Goal: Information Seeking & Learning: Learn about a topic

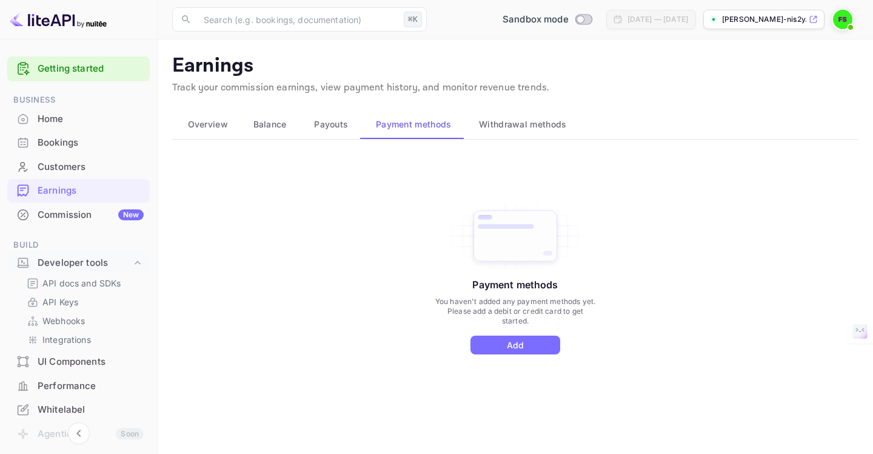
scroll to position [155, 0]
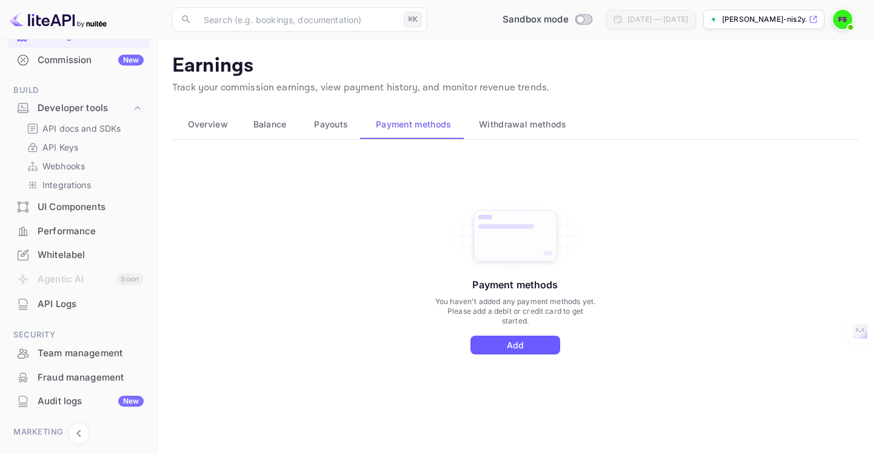
click at [516, 346] on button "Add" at bounding box center [516, 344] width 90 height 19
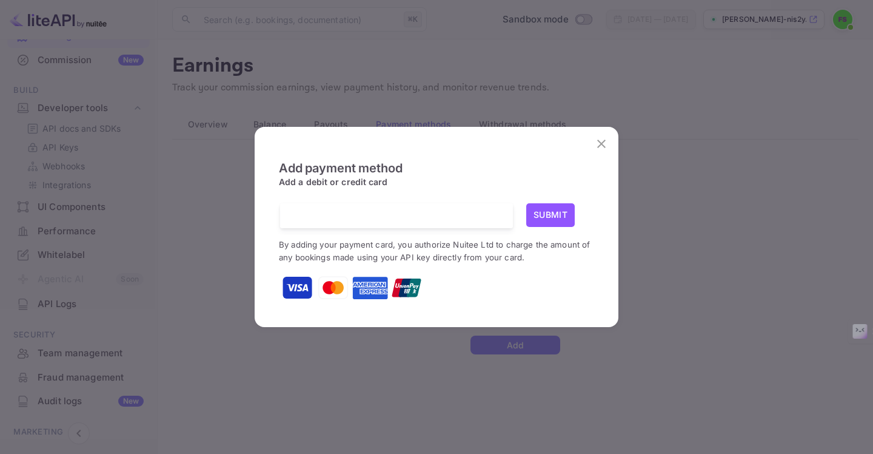
click at [423, 363] on div "Add payment method Add a debit or credit card Submit By adding your payment car…" at bounding box center [436, 227] width 873 height 454
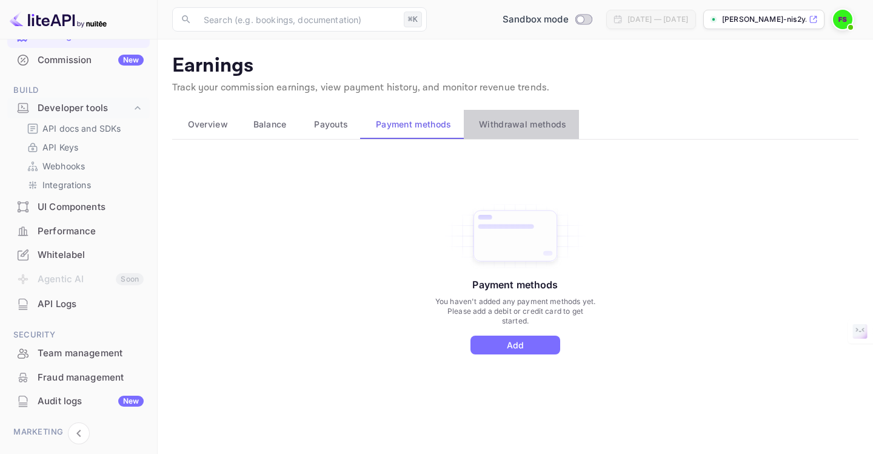
click at [514, 124] on span "Withdrawal methods" at bounding box center [522, 124] width 87 height 15
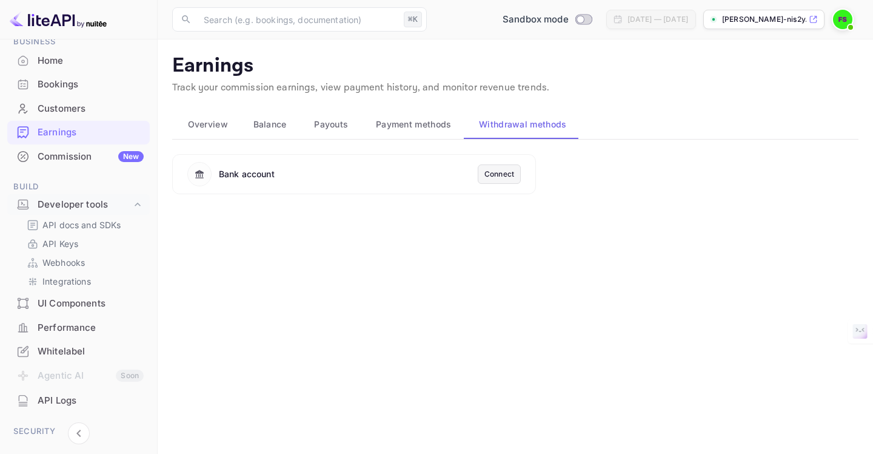
scroll to position [62, 0]
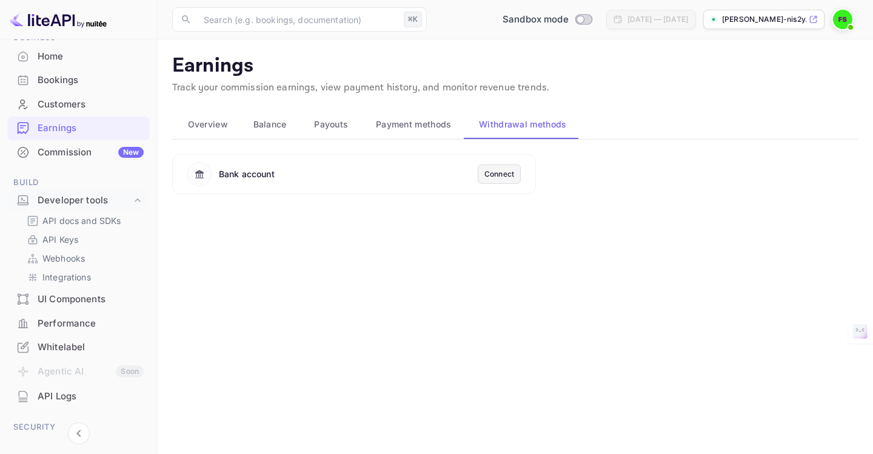
click at [63, 152] on div "Commission New" at bounding box center [91, 153] width 106 height 14
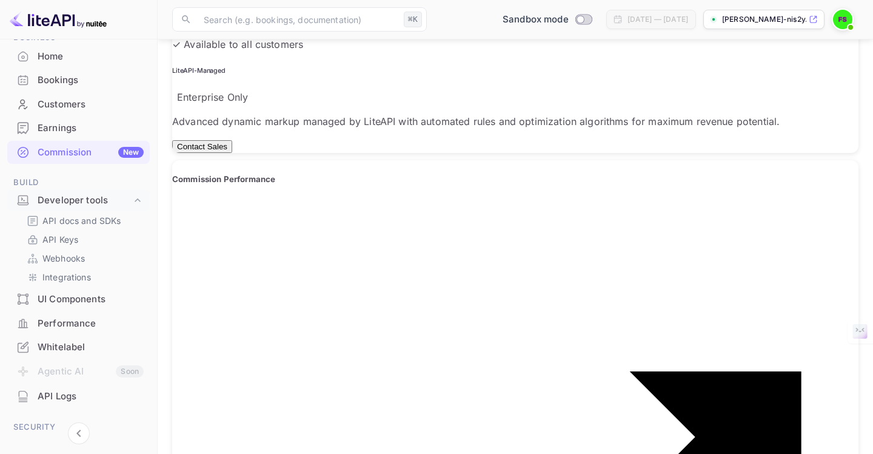
scroll to position [850, 0]
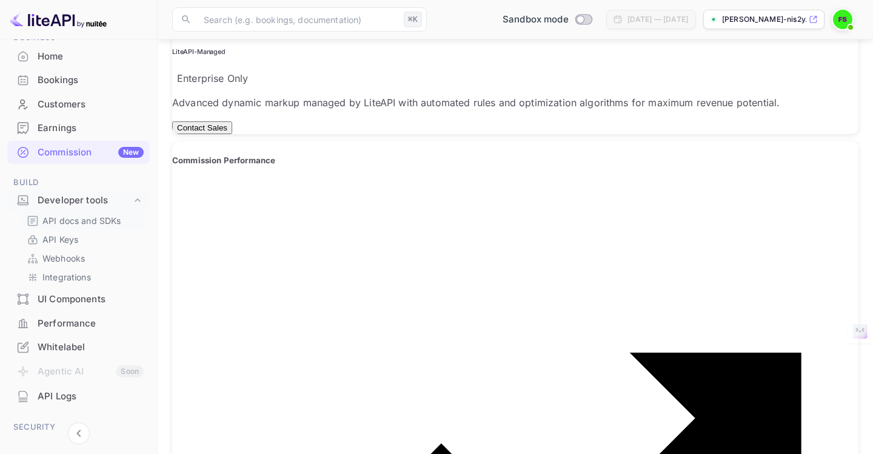
click at [82, 218] on p "API docs and SDKs" at bounding box center [81, 220] width 79 height 13
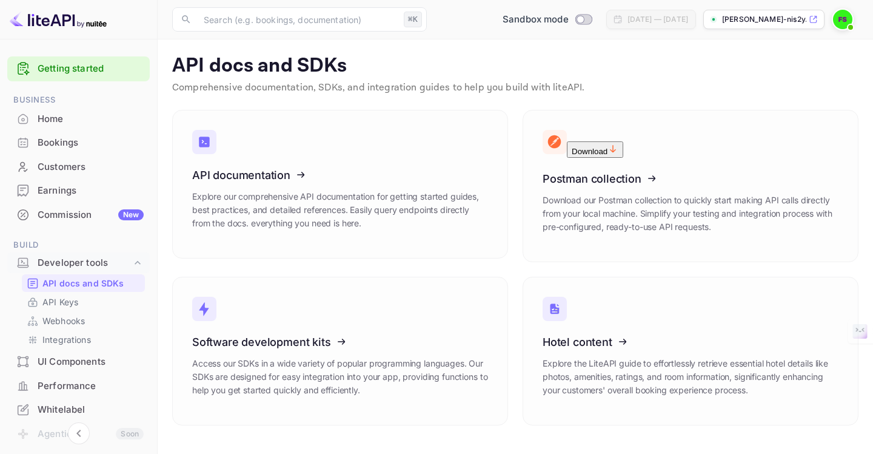
click at [86, 72] on link "Getting started" at bounding box center [91, 69] width 106 height 14
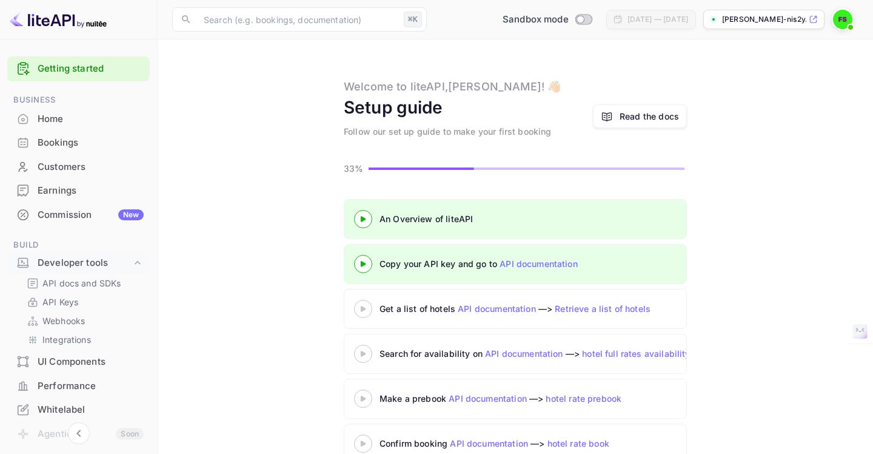
click at [532, 265] on link "API documentation" at bounding box center [539, 263] width 78 height 10
click at [363, 264] on 3 at bounding box center [363, 263] width 5 height 5
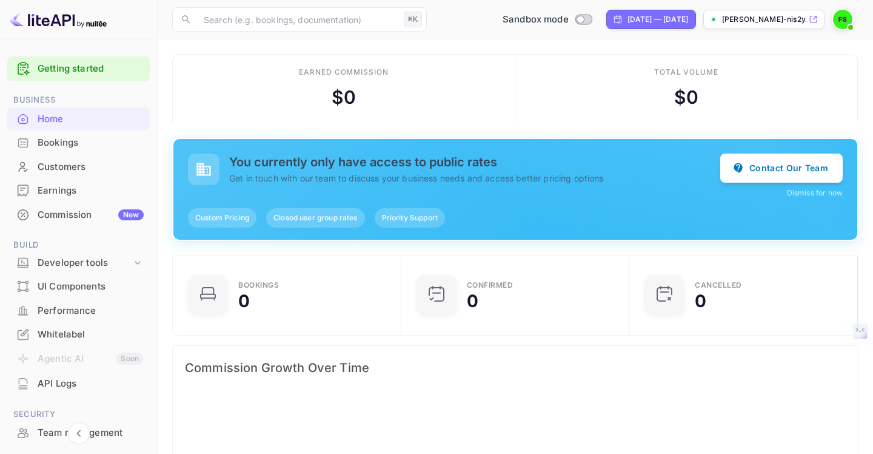
scroll to position [197, 221]
click at [99, 72] on link "Getting started" at bounding box center [91, 69] width 106 height 14
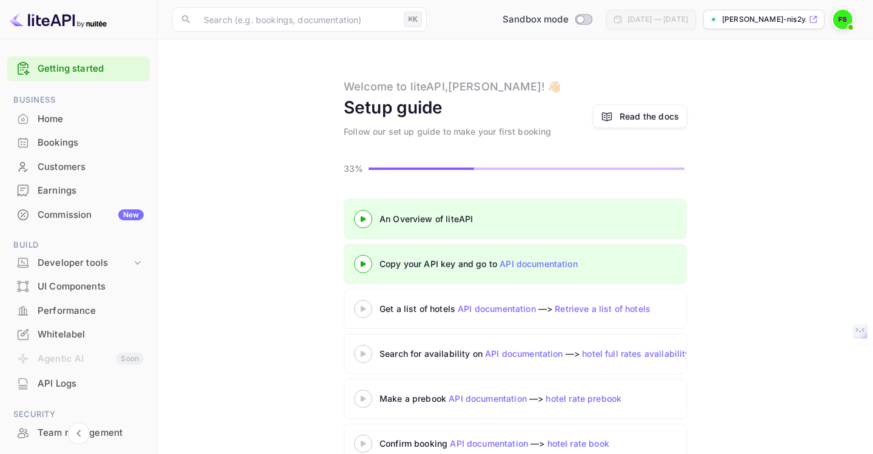
click at [524, 264] on link "API documentation" at bounding box center [539, 263] width 78 height 10
click at [362, 264] on 3 at bounding box center [363, 263] width 5 height 5
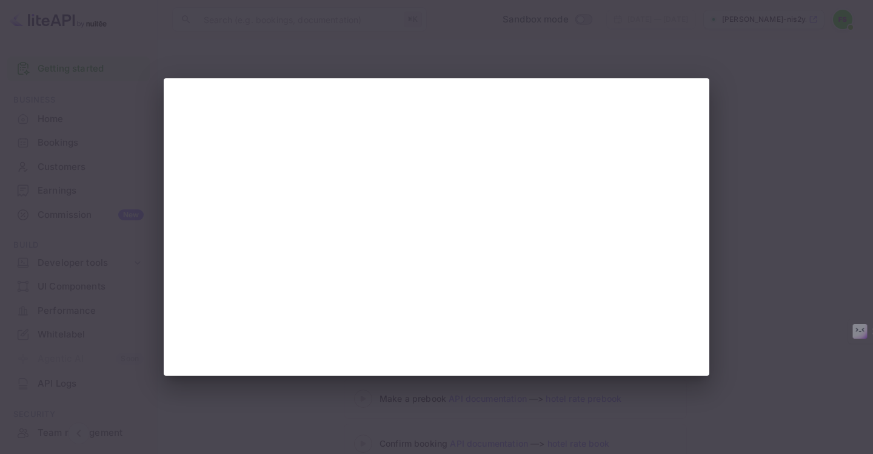
click at [271, 417] on div at bounding box center [436, 227] width 873 height 454
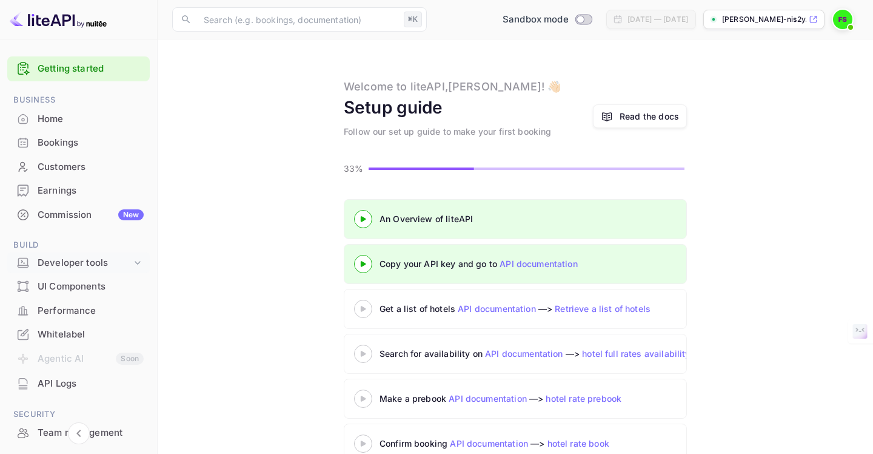
click at [86, 257] on div "Developer tools" at bounding box center [85, 263] width 94 height 14
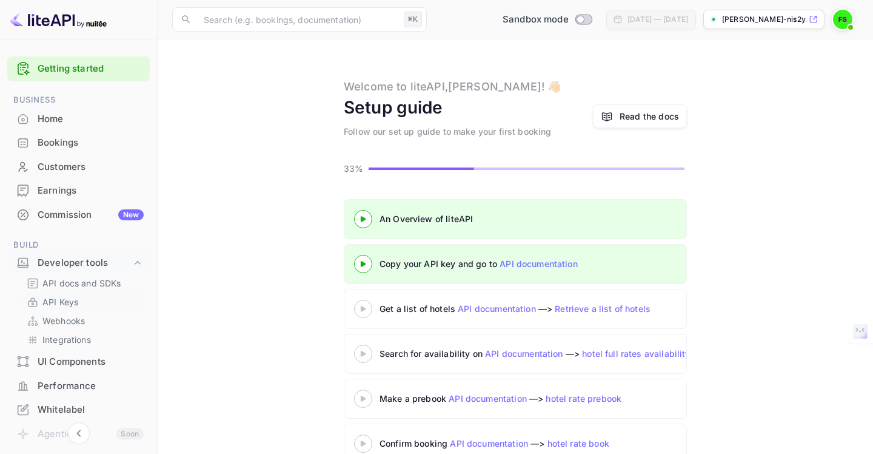
click at [66, 297] on p "API Keys" at bounding box center [60, 301] width 36 height 13
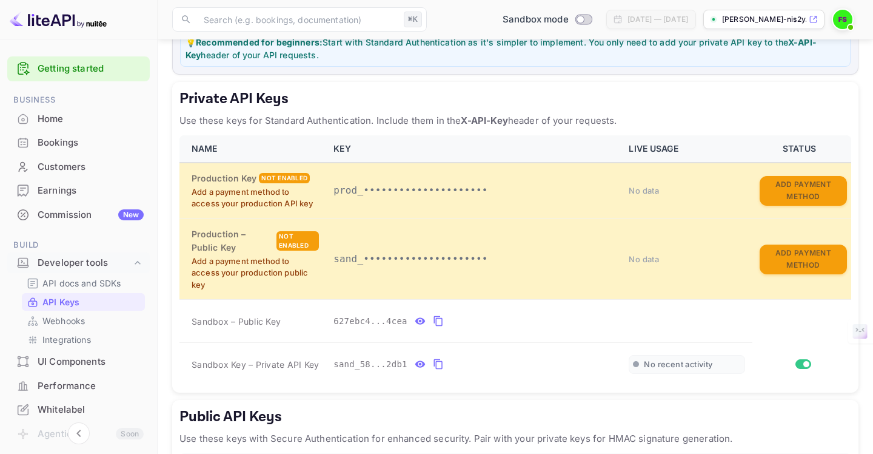
scroll to position [180, 0]
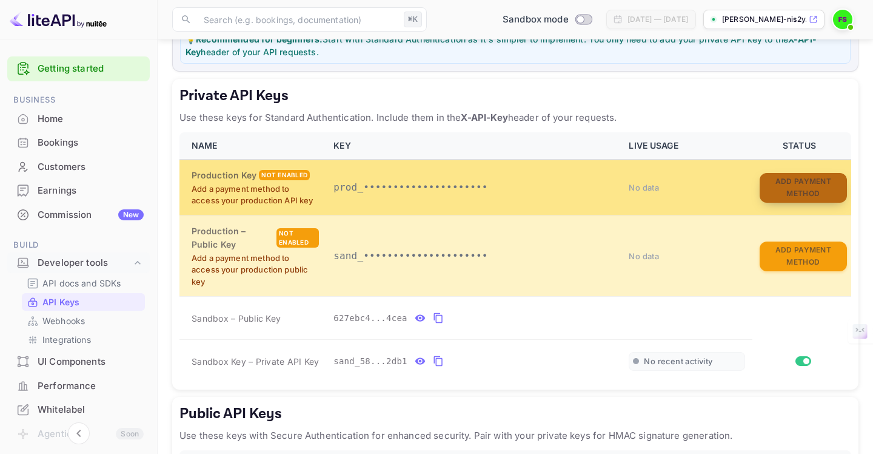
click at [799, 203] on button "Add Payment Method" at bounding box center [803, 188] width 87 height 30
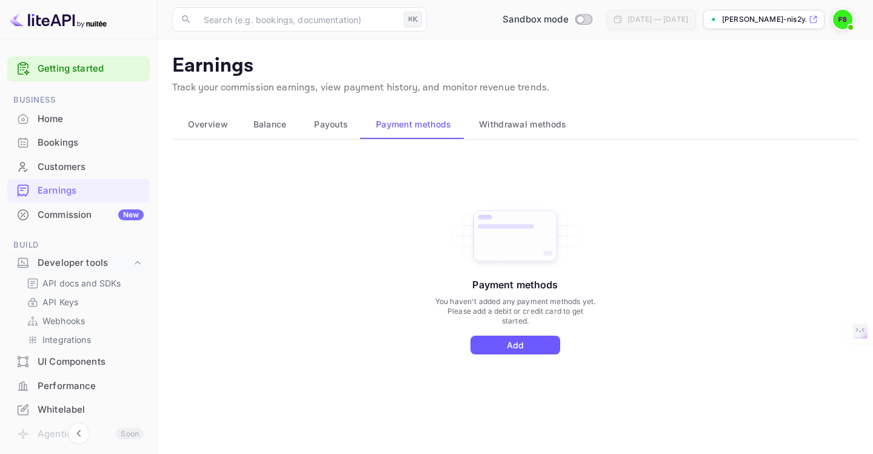
click at [515, 343] on button "Add" at bounding box center [516, 344] width 90 height 19
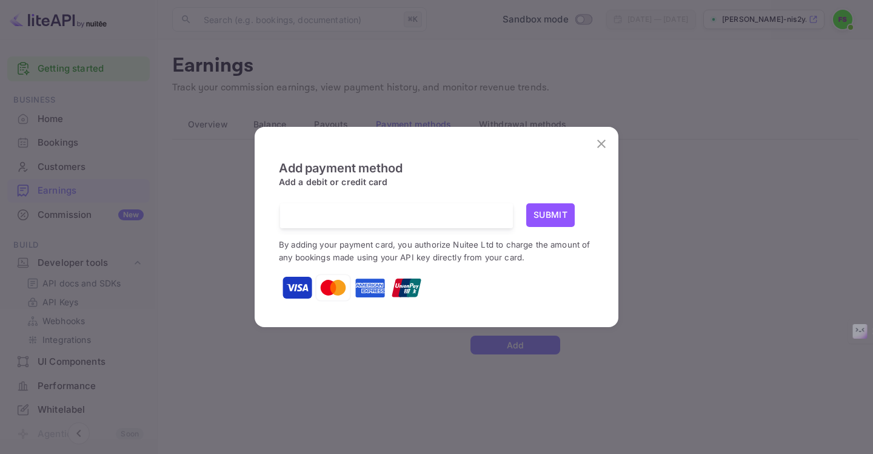
click at [553, 215] on button "Submit" at bounding box center [550, 215] width 49 height 24
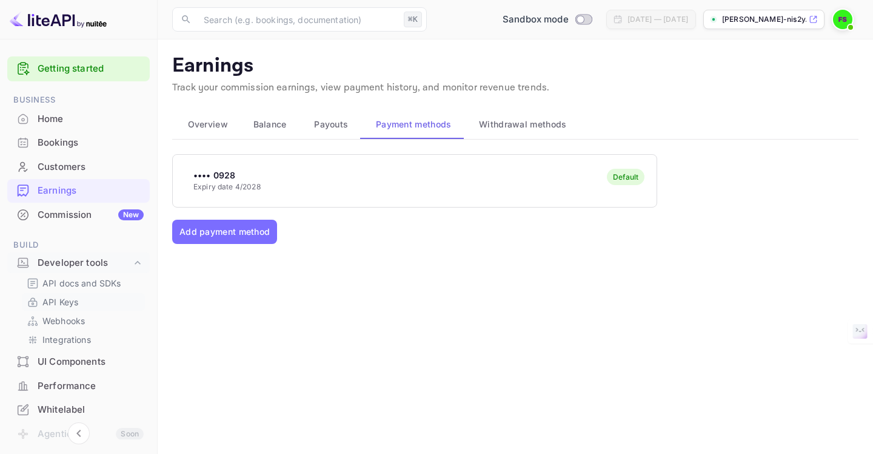
click at [64, 298] on p "API Keys" at bounding box center [60, 301] width 36 height 13
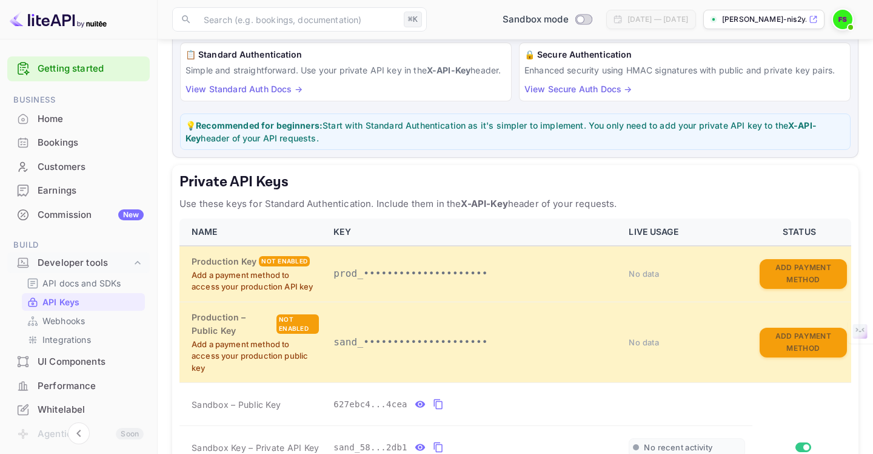
scroll to position [136, 0]
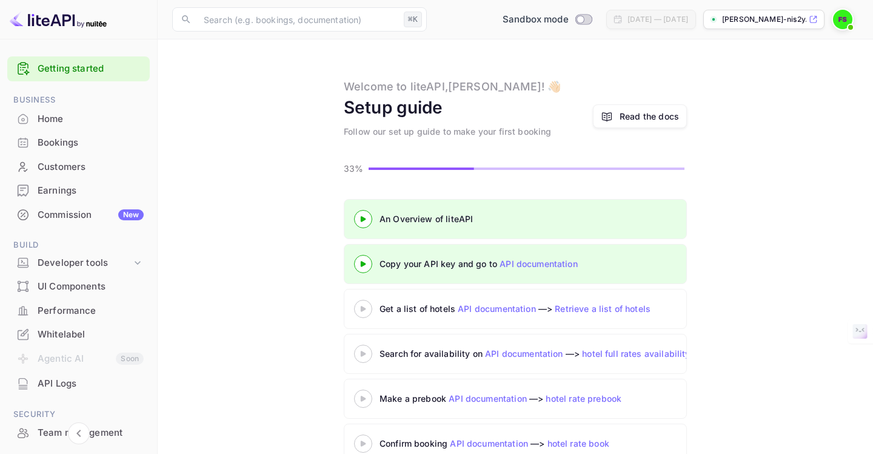
click at [366, 265] on icon at bounding box center [363, 264] width 42 height 6
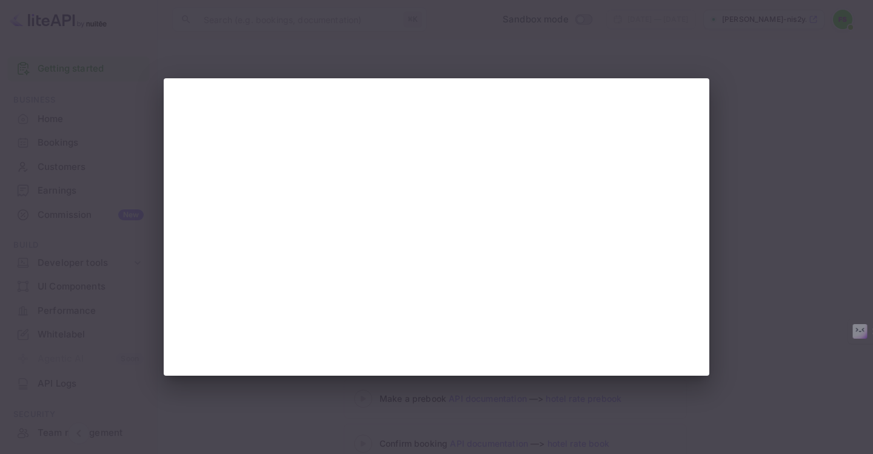
click at [392, 36] on div at bounding box center [436, 227] width 873 height 454
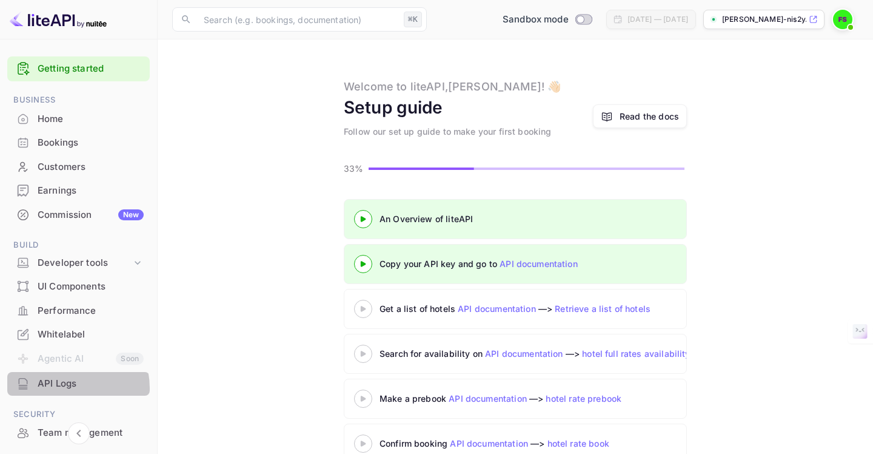
click at [62, 388] on div "API Logs" at bounding box center [91, 384] width 106 height 14
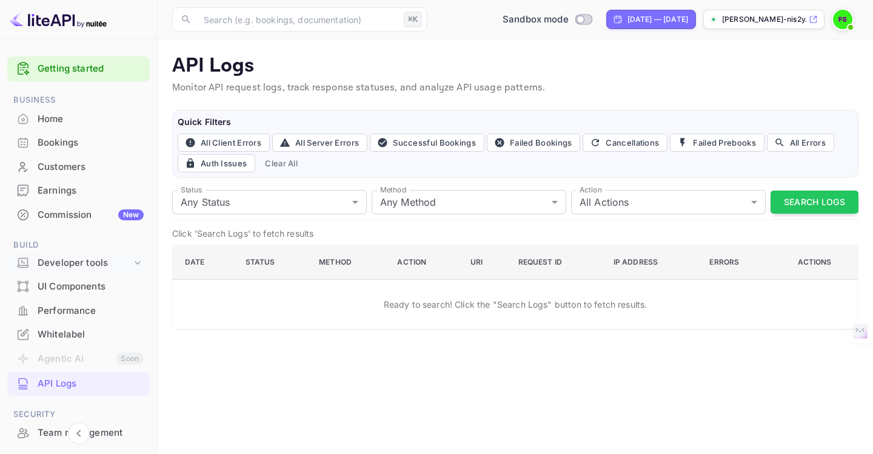
click at [60, 266] on div "Developer tools" at bounding box center [85, 263] width 94 height 14
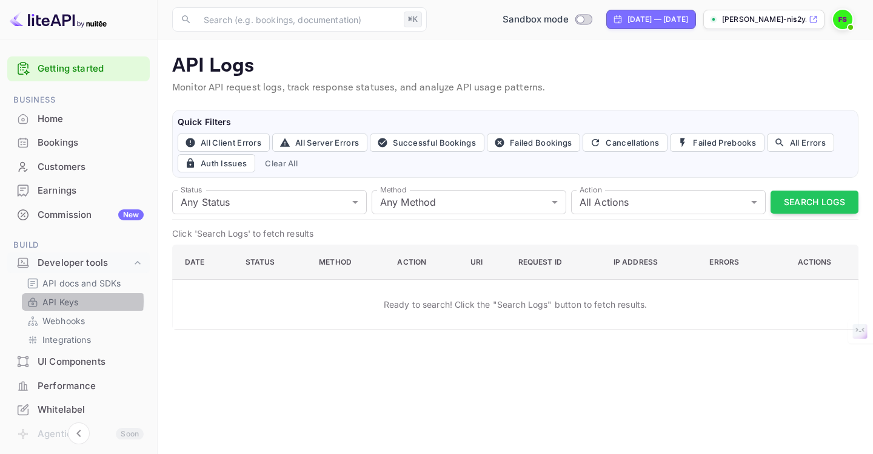
click at [58, 301] on p "API Keys" at bounding box center [60, 301] width 36 height 13
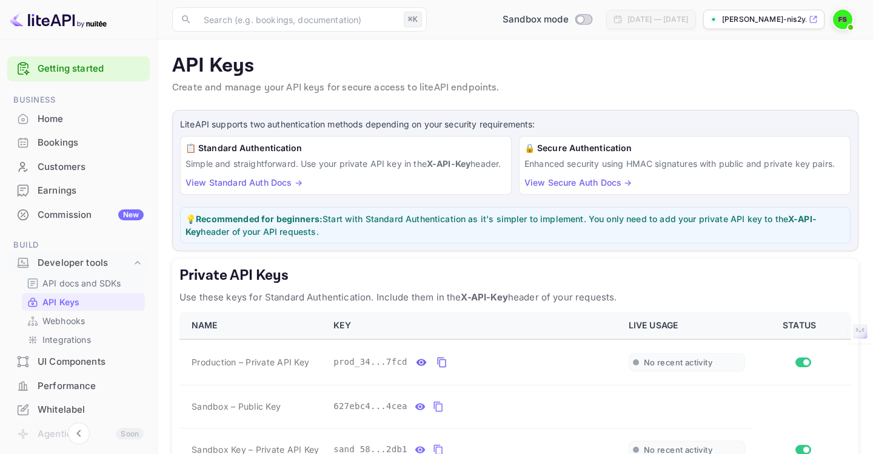
click at [90, 283] on p "API docs and SDKs" at bounding box center [81, 283] width 79 height 13
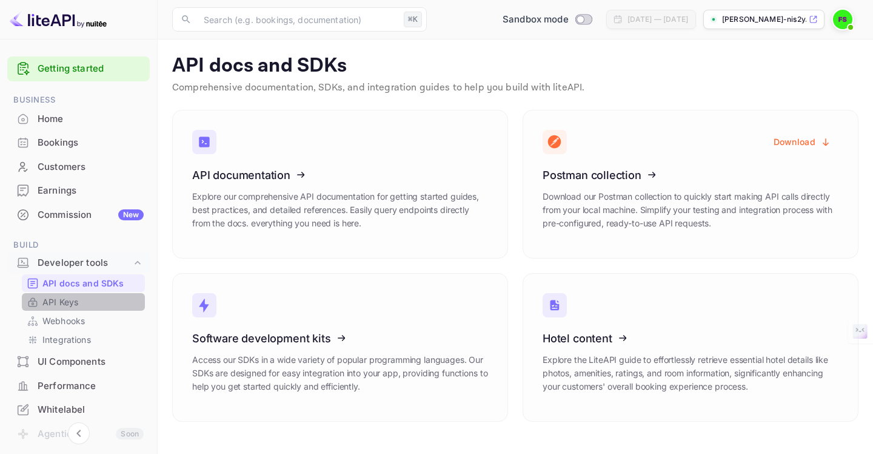
click at [86, 304] on link "API Keys" at bounding box center [83, 301] width 113 height 13
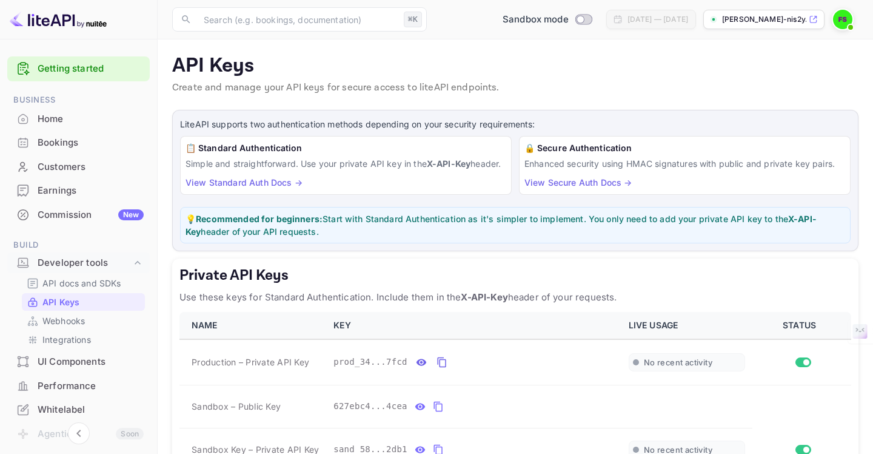
click at [67, 69] on link "Getting started" at bounding box center [91, 69] width 106 height 14
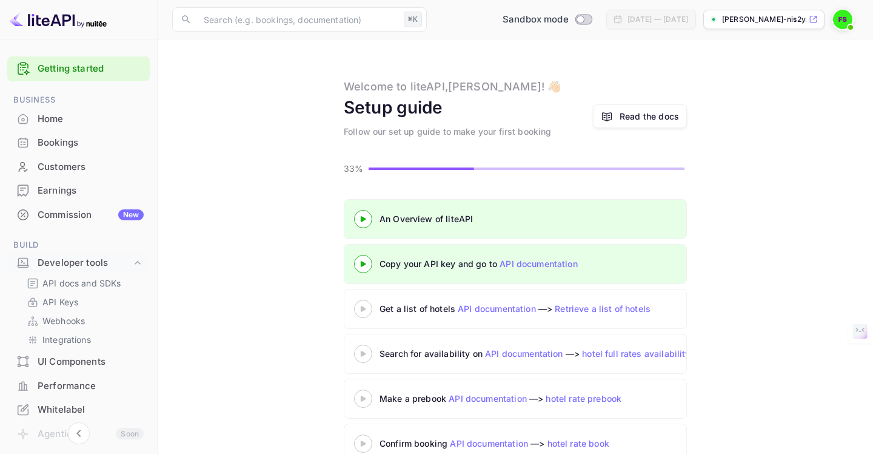
click at [362, 264] on 3 at bounding box center [363, 263] width 5 height 5
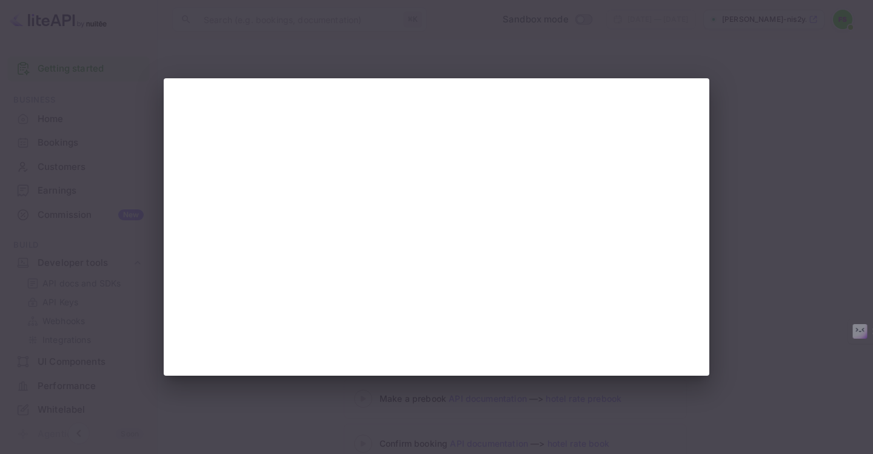
click at [478, 66] on div at bounding box center [436, 227] width 873 height 454
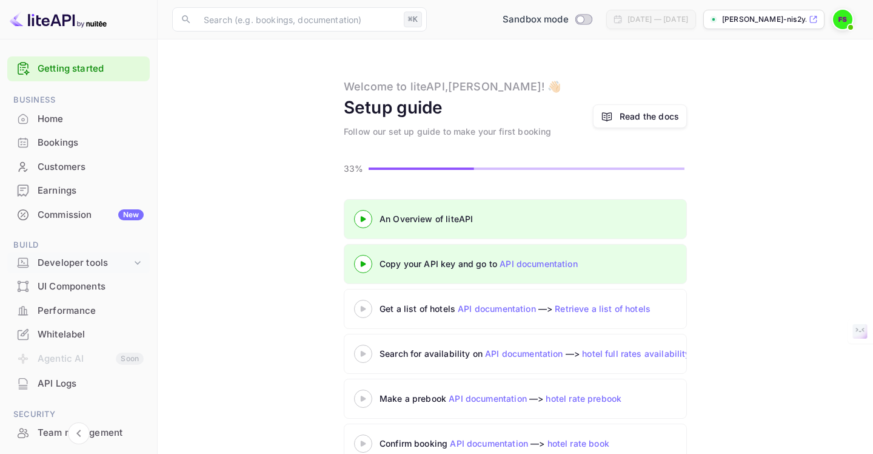
click at [78, 265] on div "Developer tools" at bounding box center [85, 263] width 94 height 14
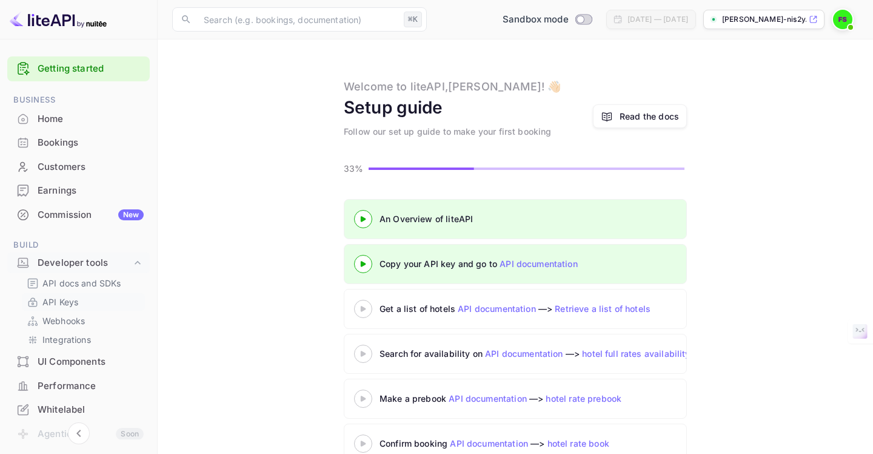
click at [81, 304] on link "API Keys" at bounding box center [83, 301] width 113 height 13
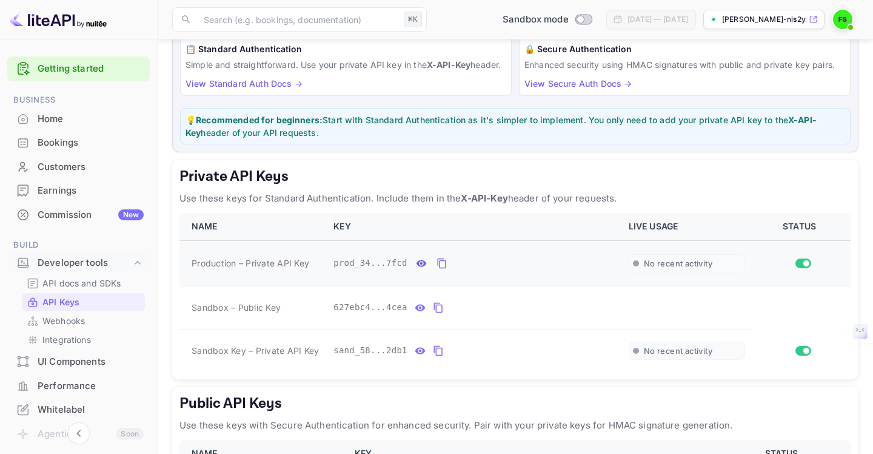
scroll to position [101, 0]
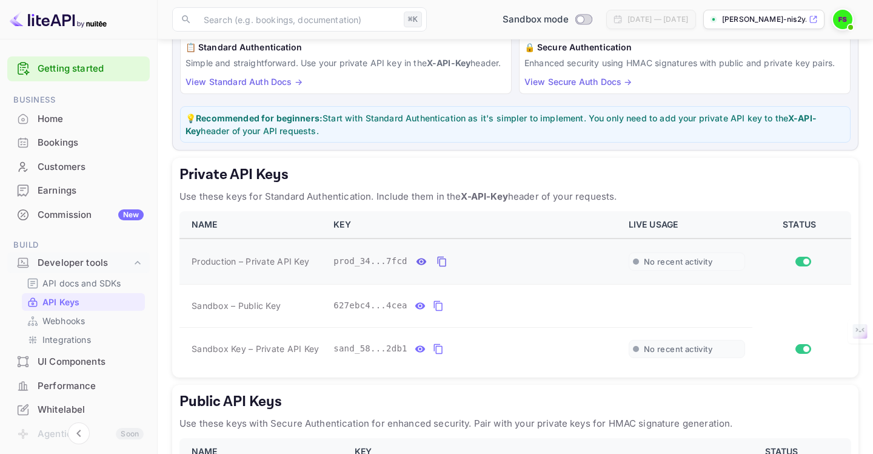
click at [806, 265] on input "Switch" at bounding box center [807, 261] width 22 height 7
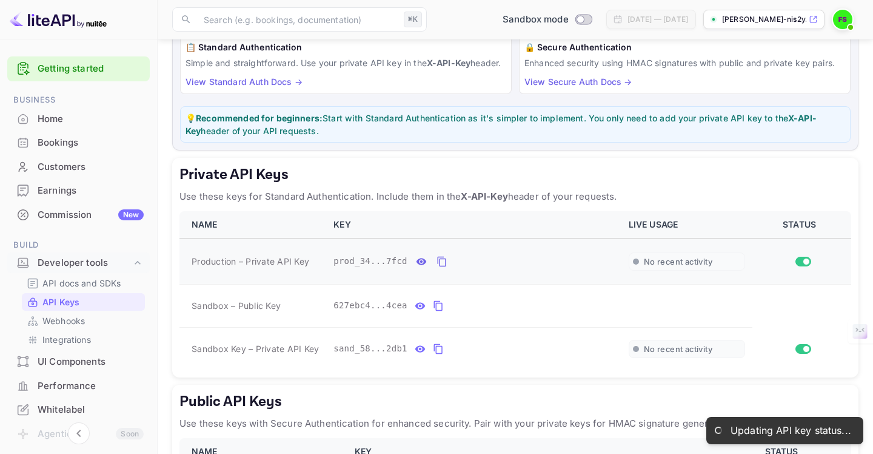
checkbox input "false"
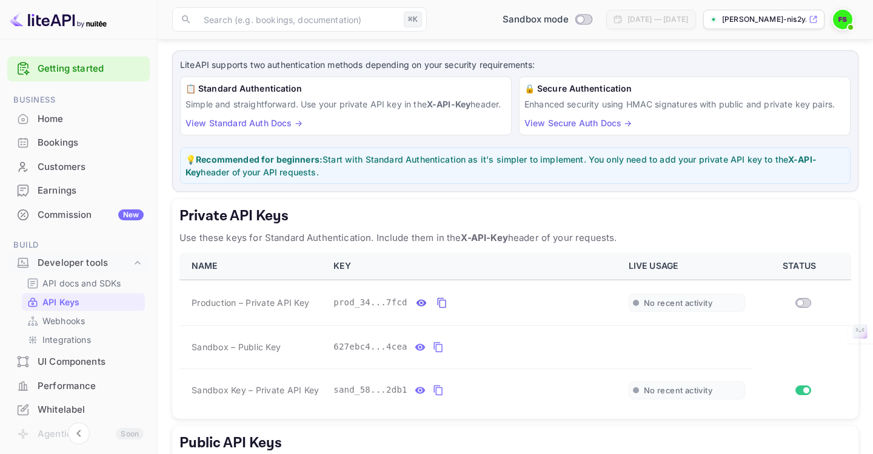
scroll to position [0, 0]
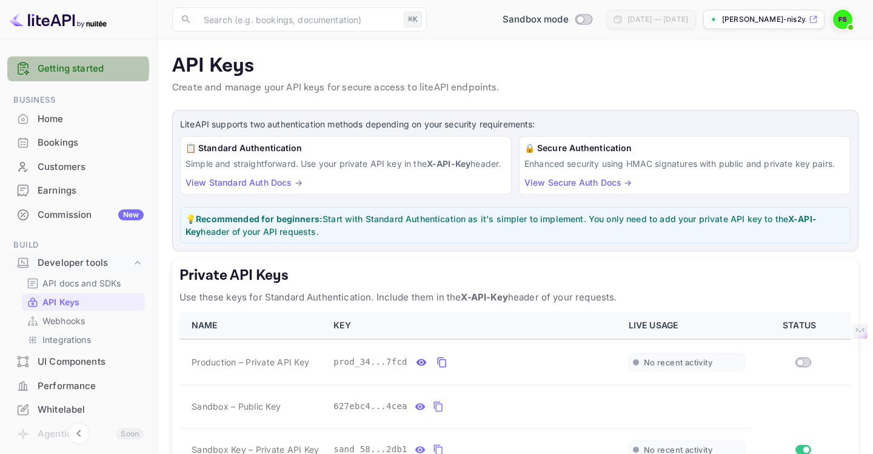
click at [73, 69] on link "Getting started" at bounding box center [91, 69] width 106 height 14
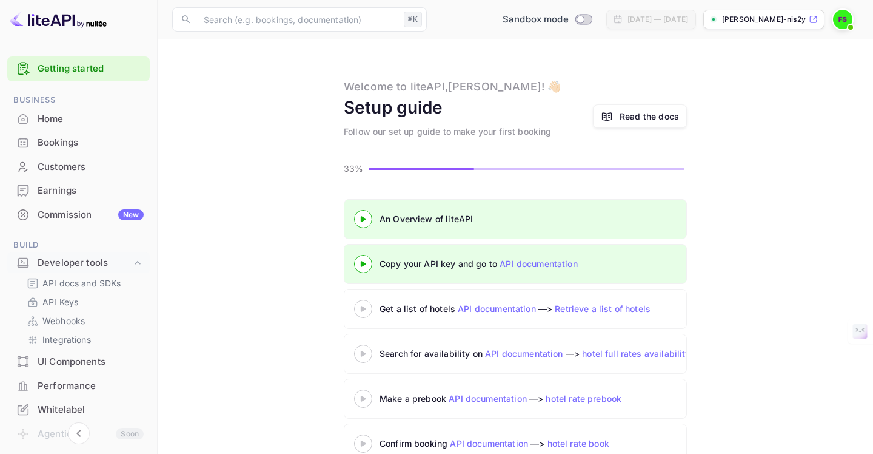
click at [365, 262] on icon at bounding box center [363, 264] width 42 height 6
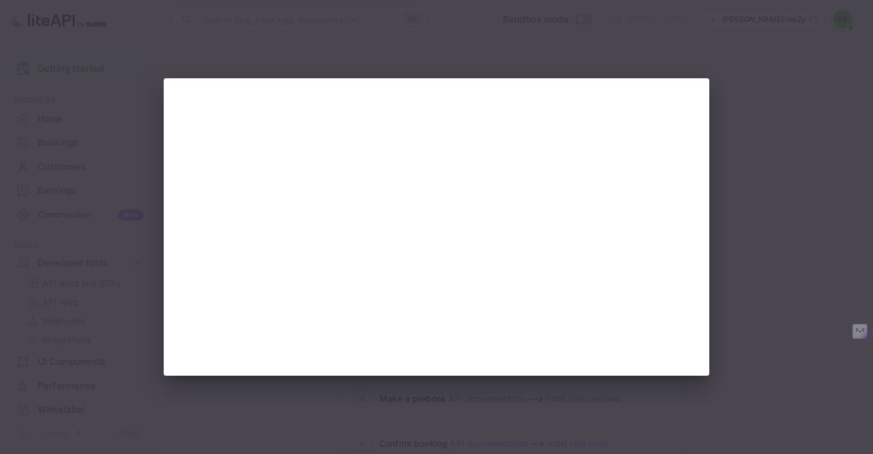
click at [258, 398] on div at bounding box center [436, 227] width 873 height 454
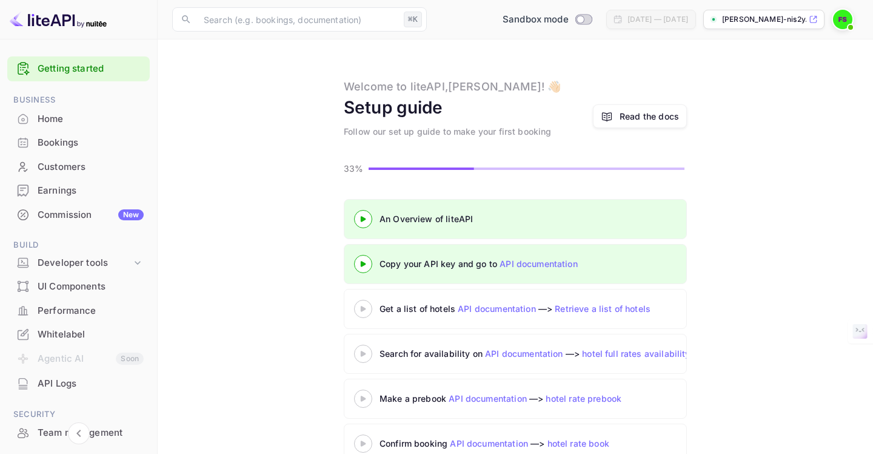
click at [363, 307] on 3 at bounding box center [363, 308] width 5 height 5
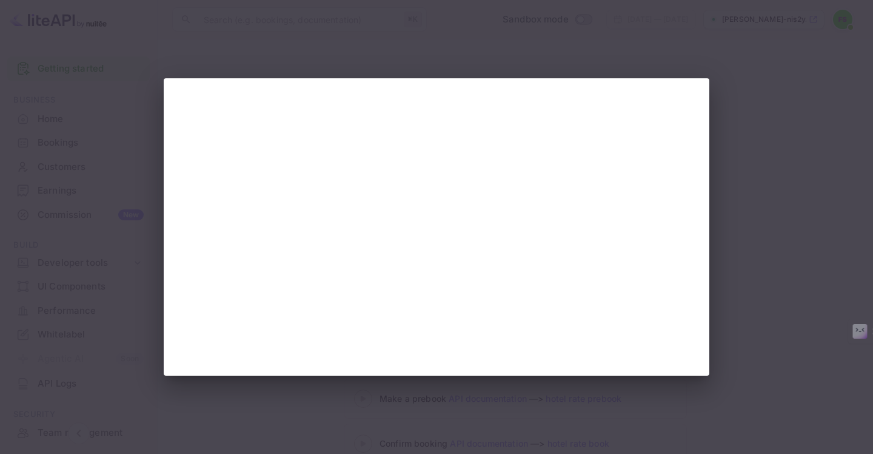
click at [368, 397] on div at bounding box center [436, 227] width 873 height 454
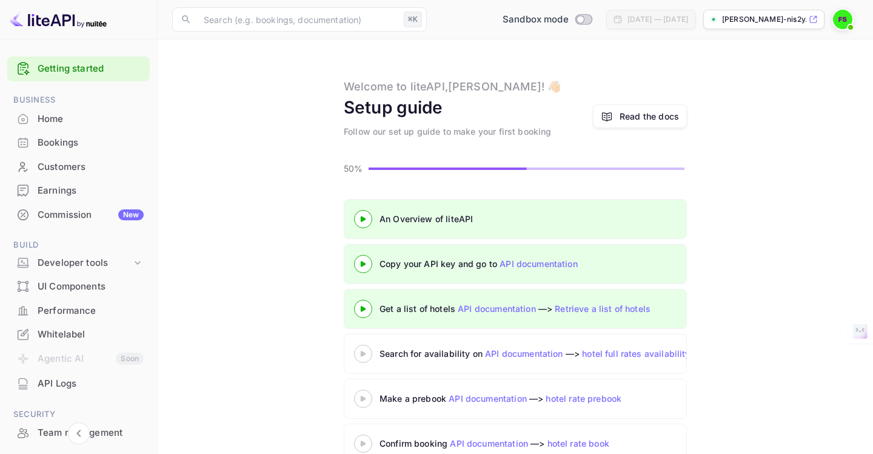
click at [363, 353] on 3 at bounding box center [363, 353] width 5 height 5
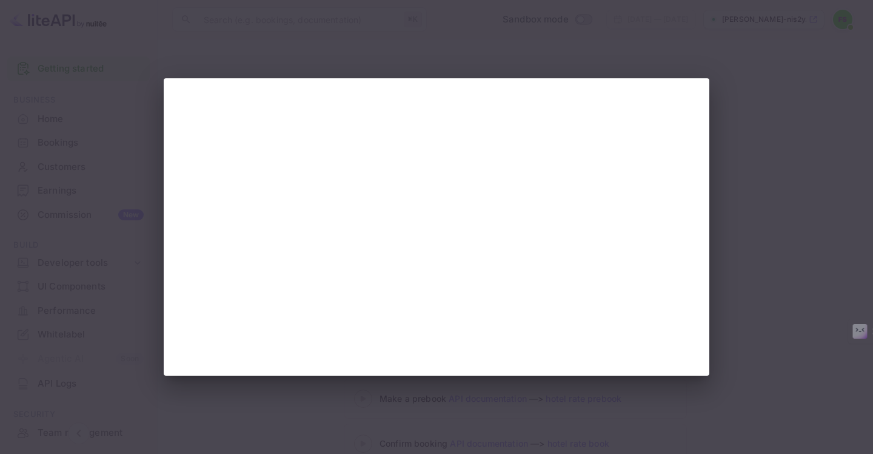
scroll to position [1, 0]
click at [351, 384] on div at bounding box center [436, 227] width 873 height 454
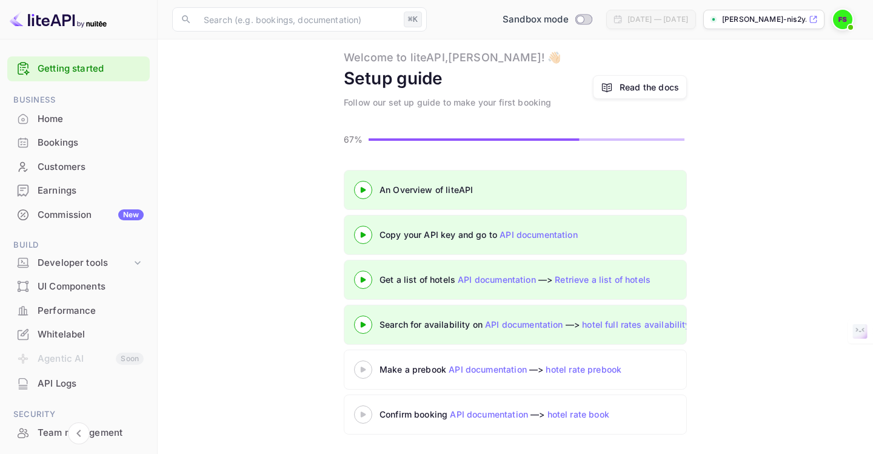
click at [365, 371] on icon at bounding box center [363, 369] width 42 height 6
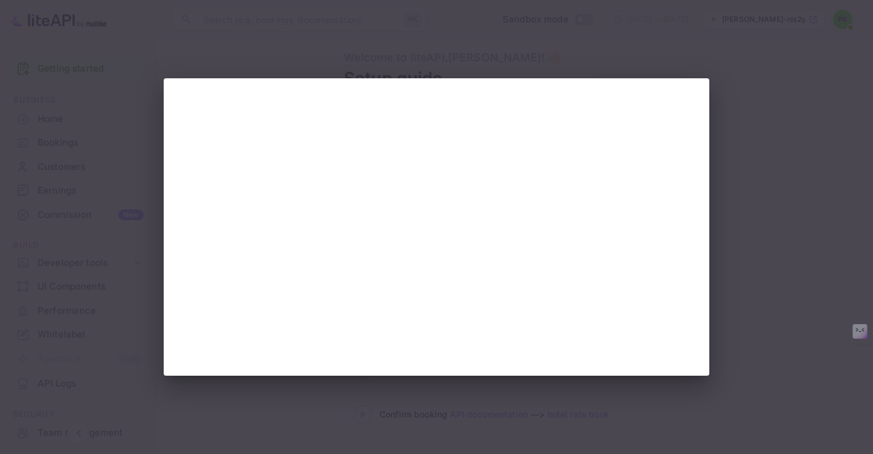
click at [435, 388] on div at bounding box center [436, 227] width 873 height 454
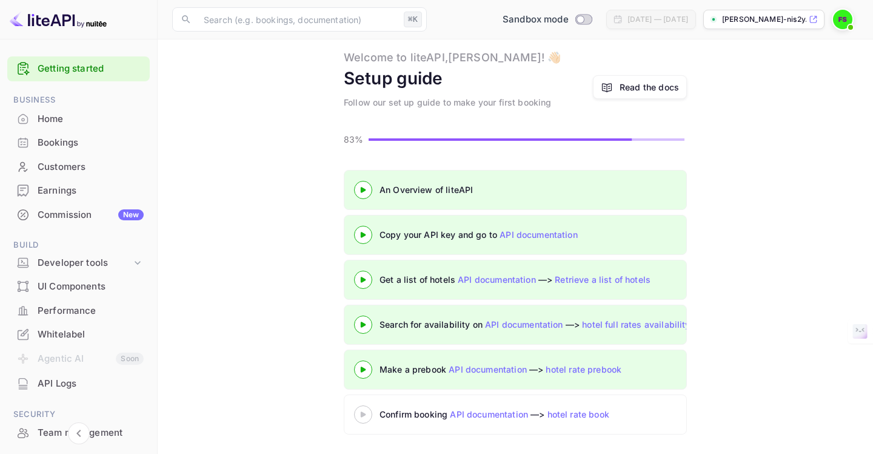
click at [365, 417] on icon at bounding box center [363, 414] width 42 height 6
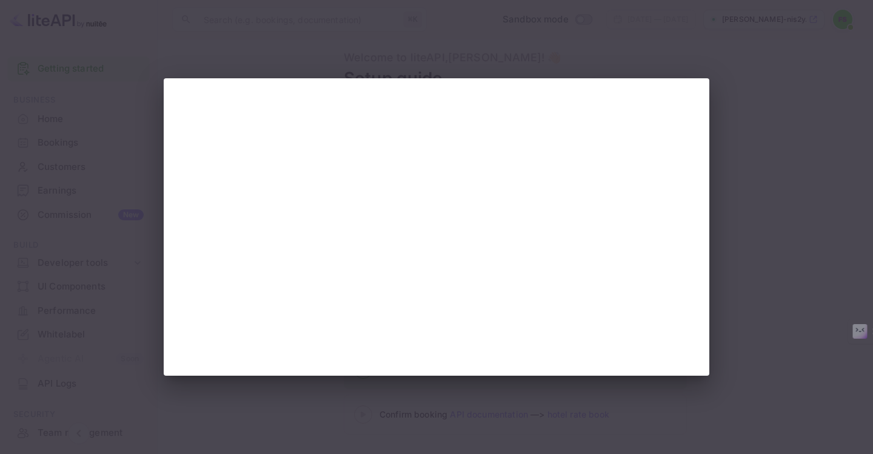
click at [728, 181] on div at bounding box center [436, 227] width 873 height 454
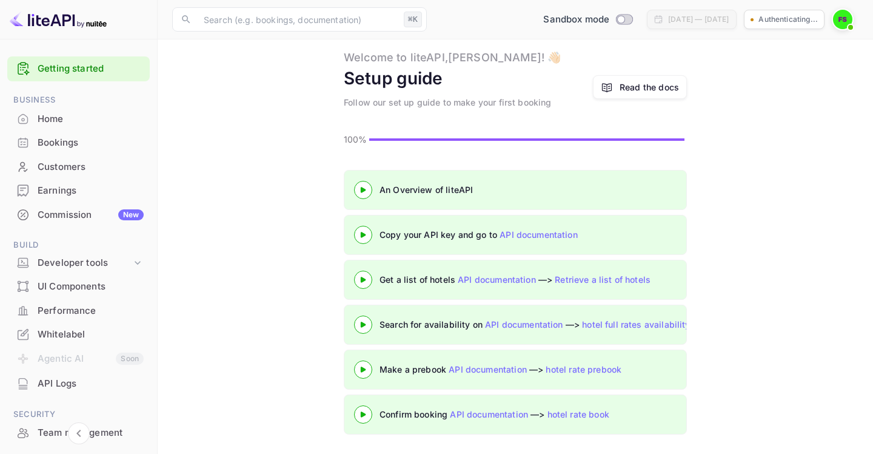
scroll to position [29, 0]
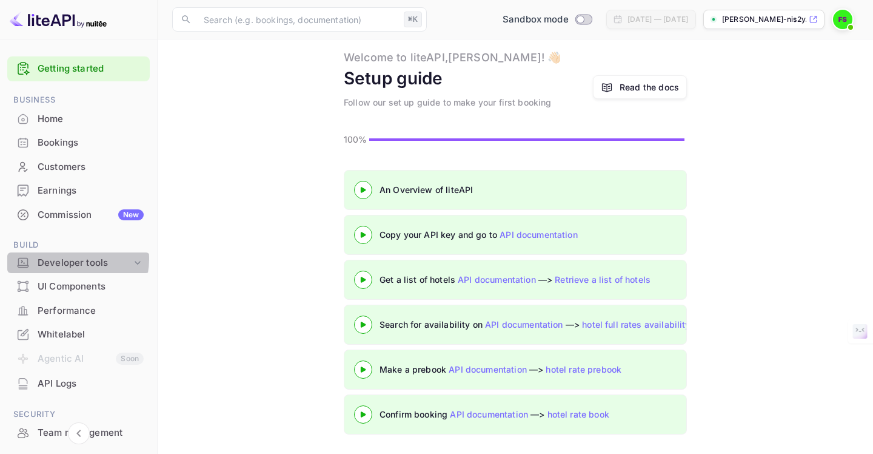
click at [71, 259] on div "Developer tools" at bounding box center [85, 263] width 94 height 14
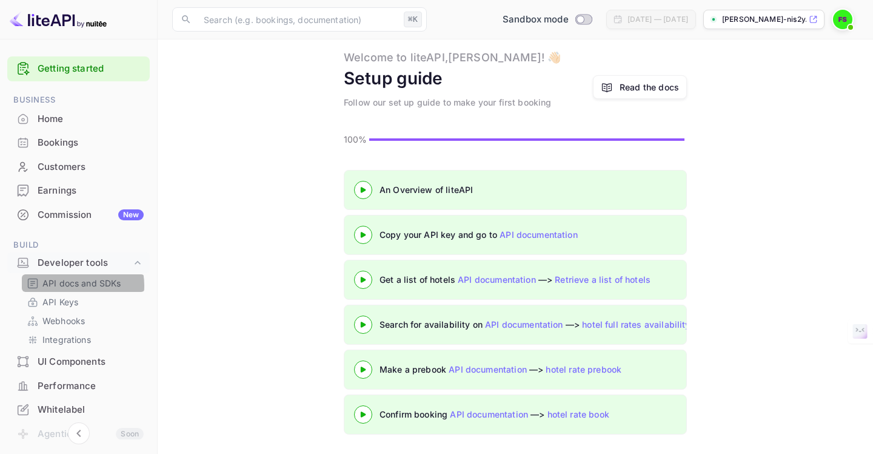
click at [71, 285] on p "API docs and SDKs" at bounding box center [81, 283] width 79 height 13
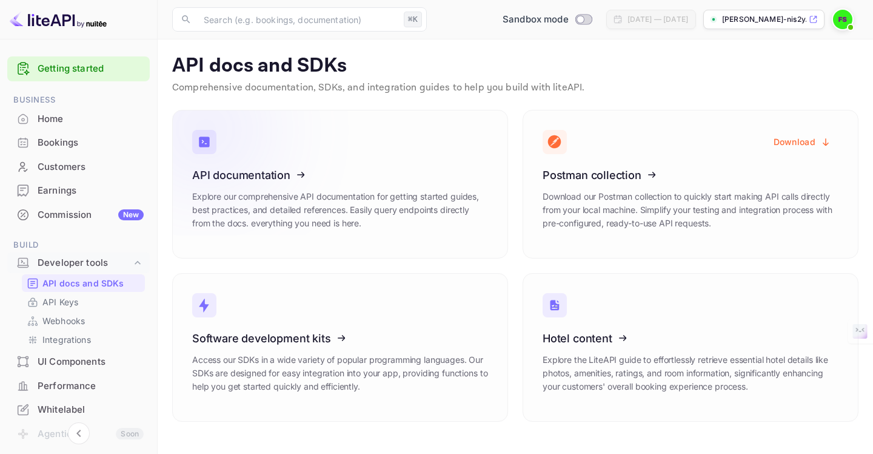
click at [272, 221] on icon at bounding box center [267, 172] width 189 height 125
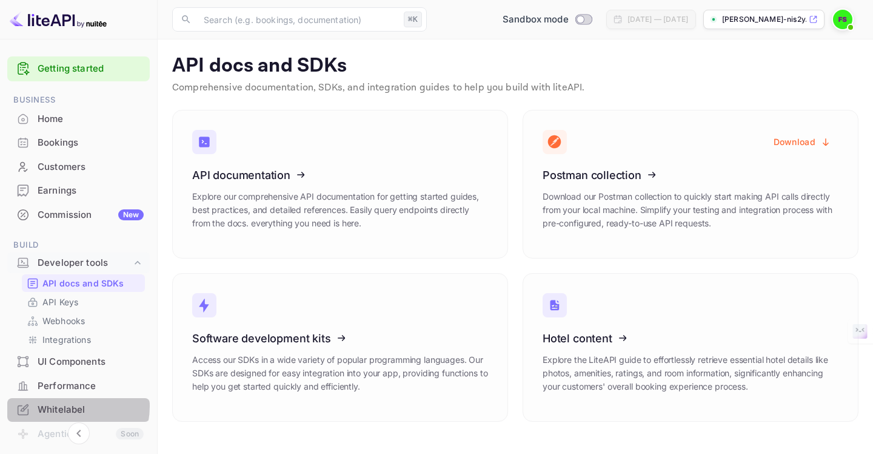
click at [63, 406] on div "Whitelabel" at bounding box center [91, 410] width 106 height 14
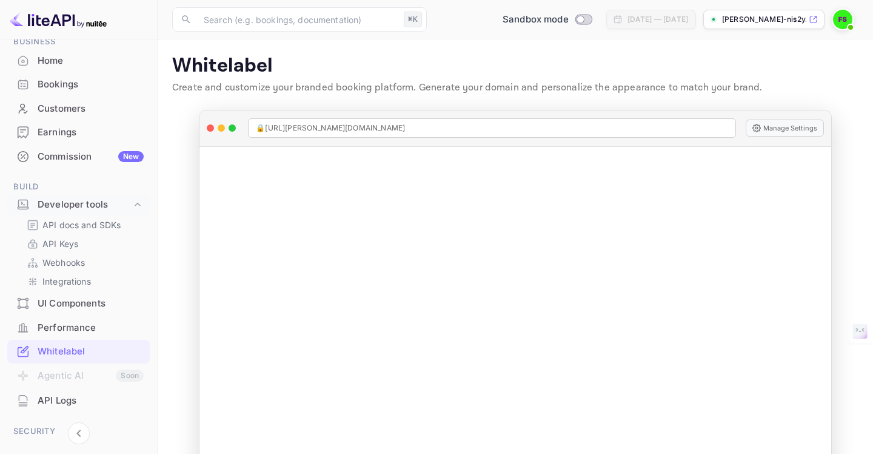
scroll to position [90, 0]
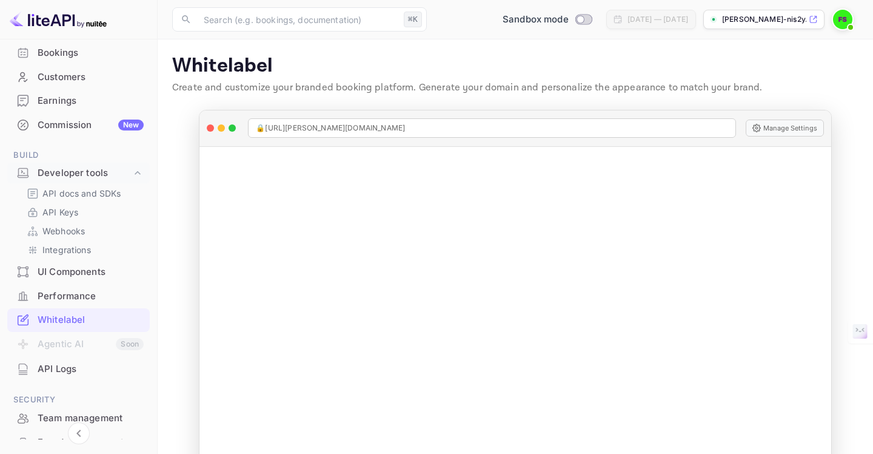
click at [753, 21] on p "[PERSON_NAME]-nis2y.nui..." at bounding box center [764, 19] width 84 height 11
